Goal: Navigation & Orientation: Find specific page/section

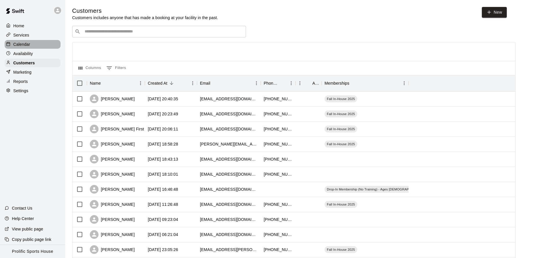
click at [33, 44] on div "Calendar" at bounding box center [33, 44] width 56 height 9
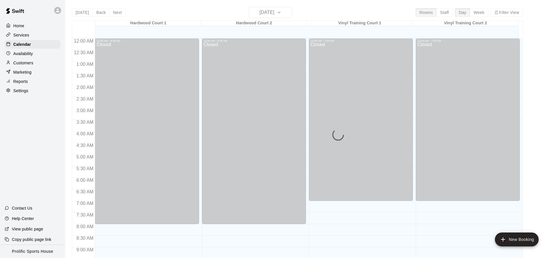
scroll to position [313, 0]
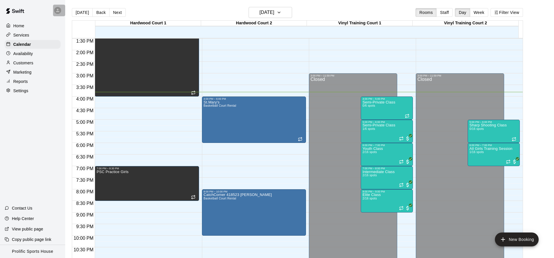
click at [60, 12] on div at bounding box center [57, 10] width 7 height 7
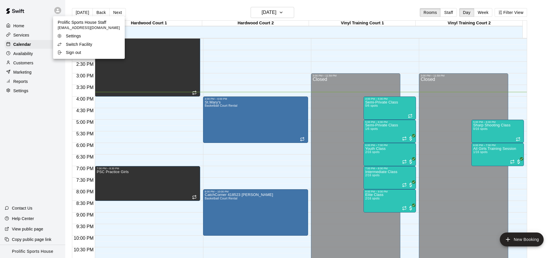
click at [90, 45] on p "Switch Facility" at bounding box center [79, 44] width 26 height 6
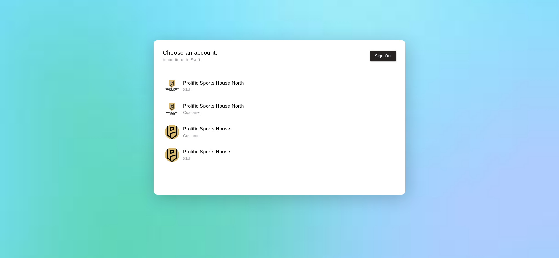
click at [226, 81] on h6 "Prolific Sports House North" at bounding box center [213, 83] width 61 height 8
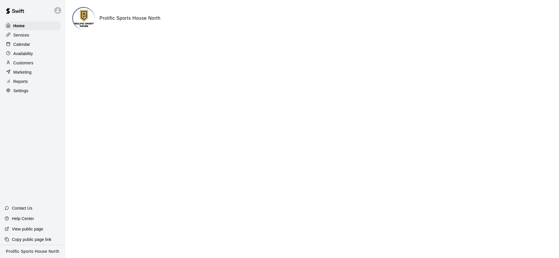
click at [34, 45] on div "Calendar" at bounding box center [33, 44] width 56 height 9
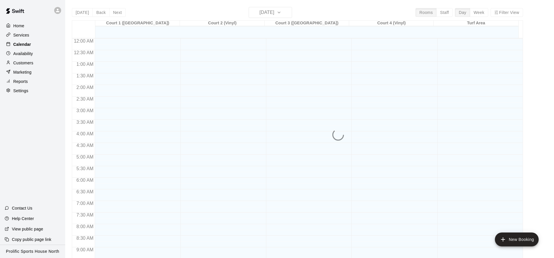
scroll to position [313, 0]
